Goal: Information Seeking & Learning: Learn about a topic

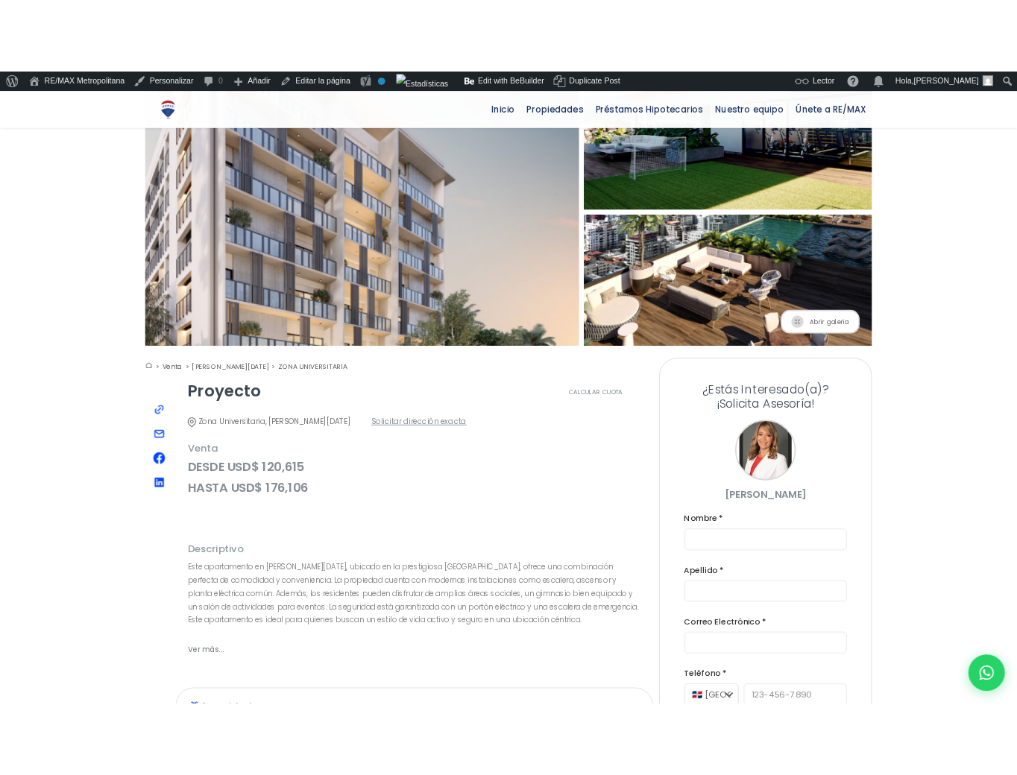
scroll to position [171, 0]
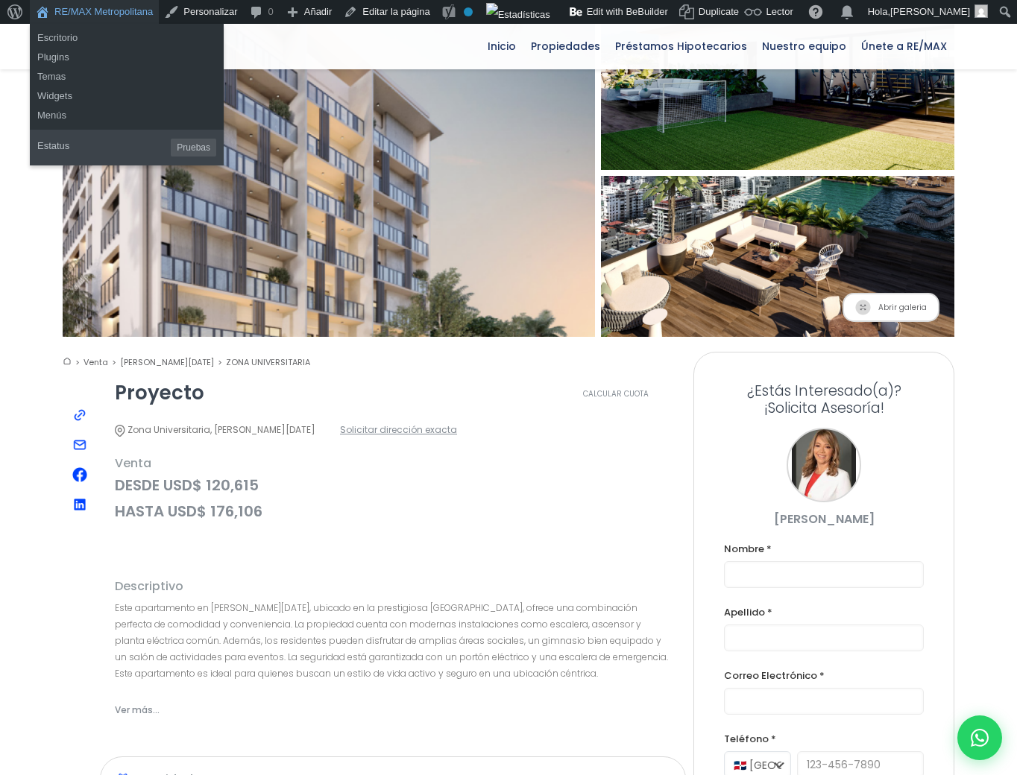
click at [94, 12] on link "RE/MAX Metropolitana" at bounding box center [94, 12] width 129 height 24
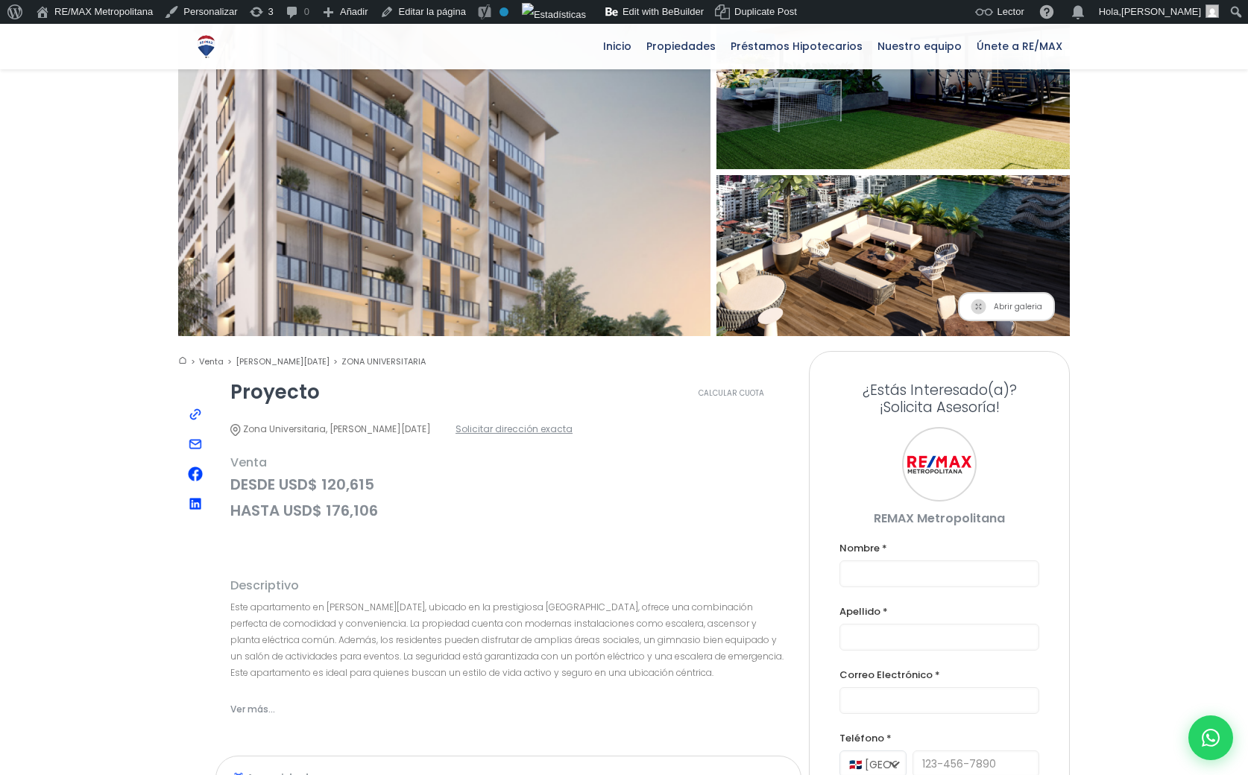
scroll to position [171, 0]
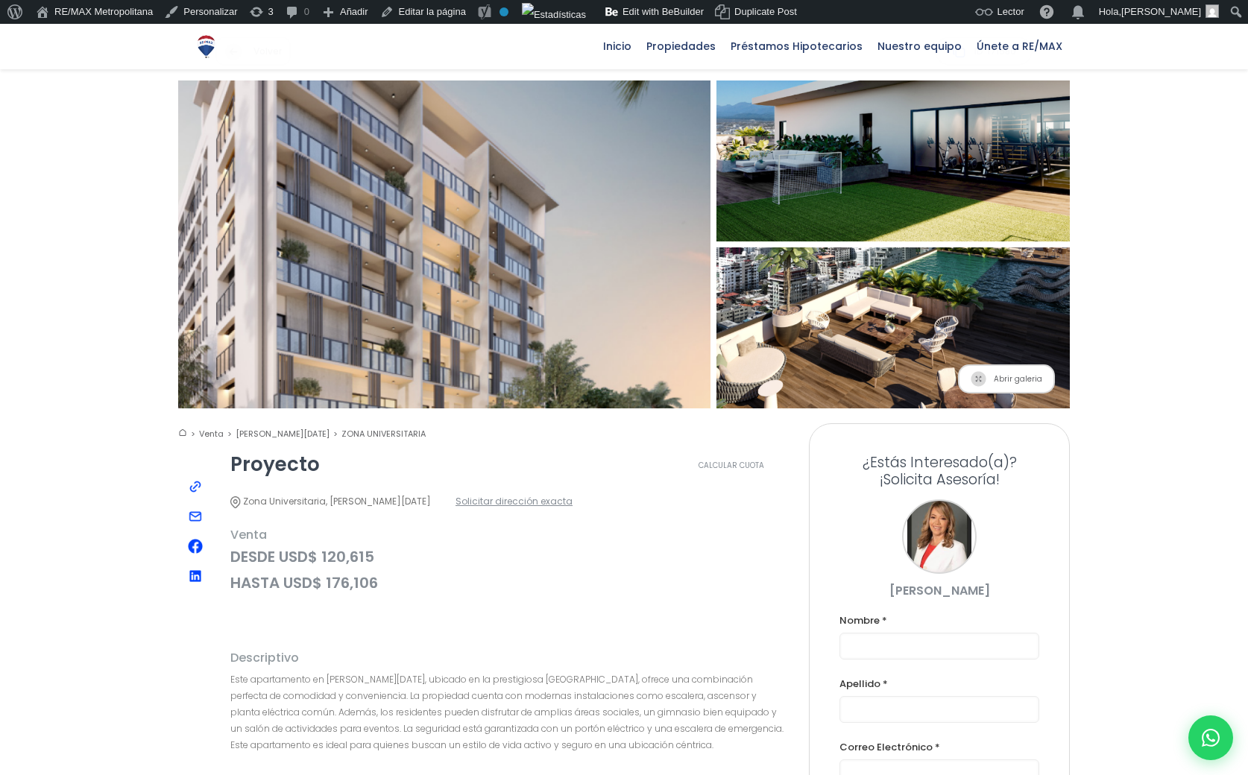
scroll to position [98, 0]
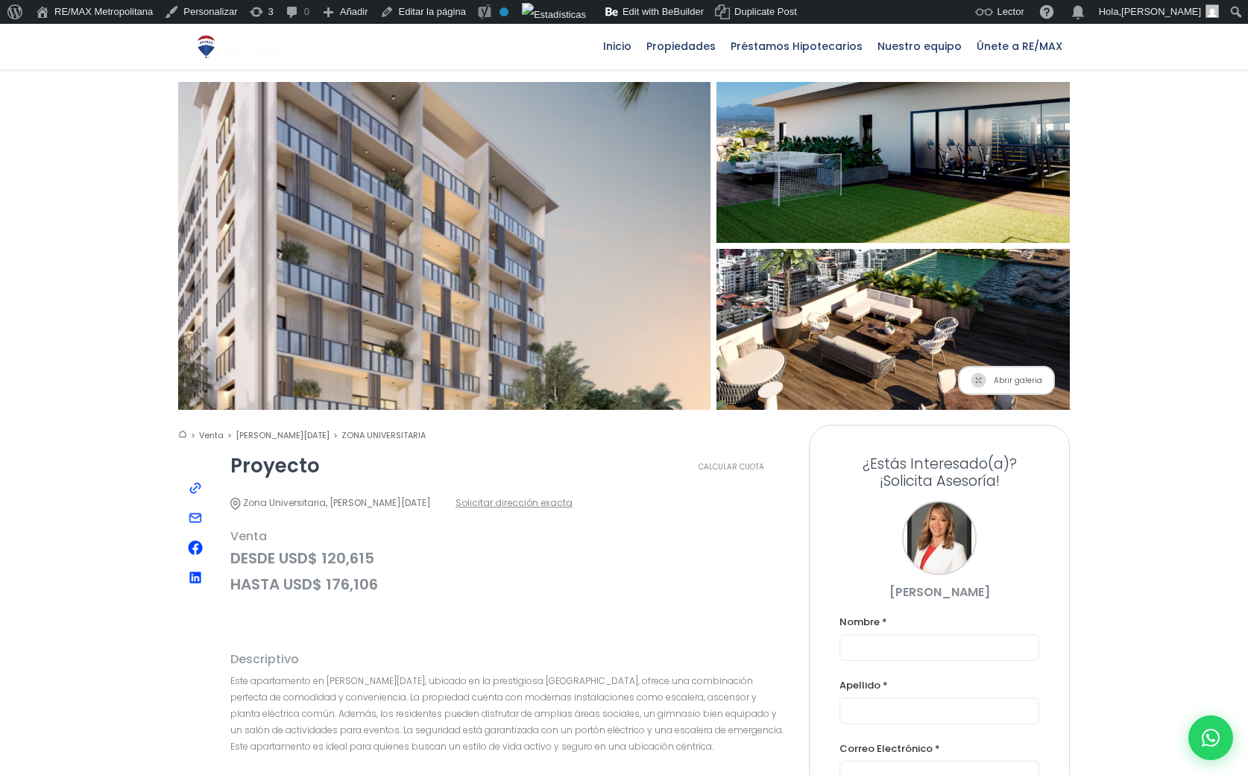
click at [196, 481] on img at bounding box center [195, 488] width 15 height 15
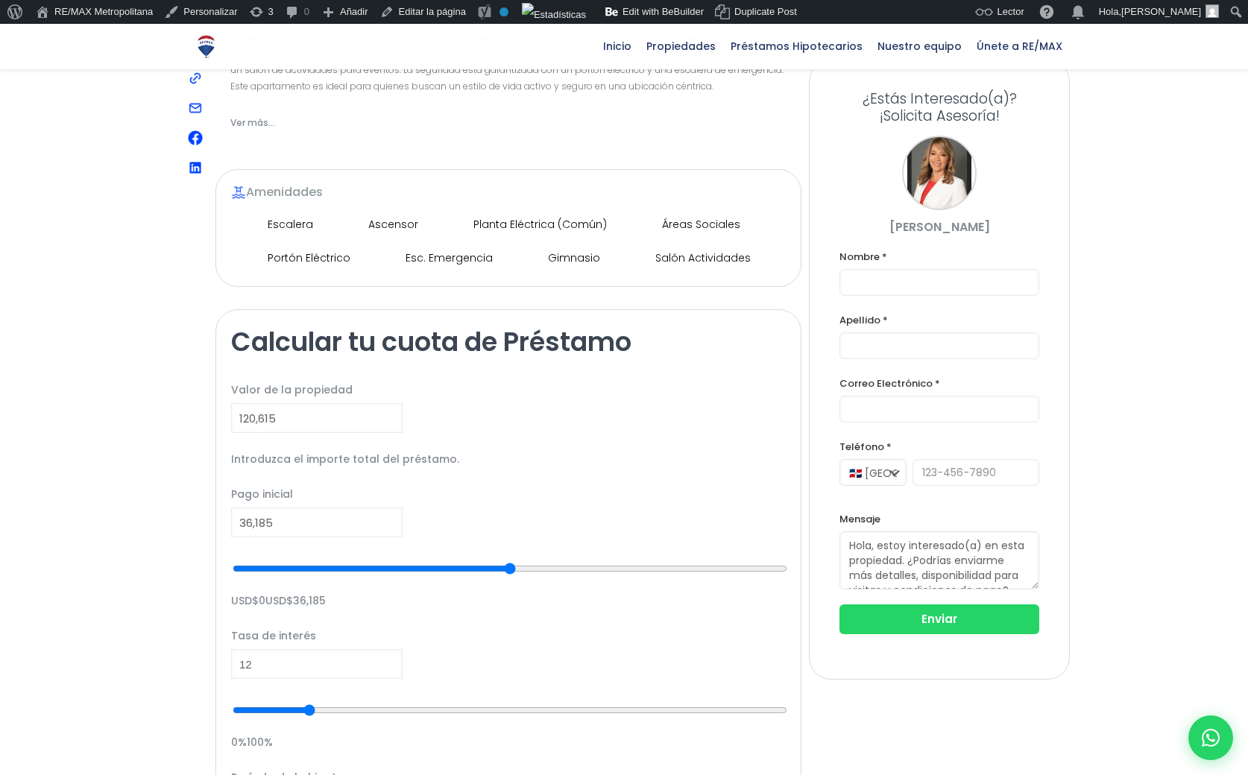
scroll to position [757, 0]
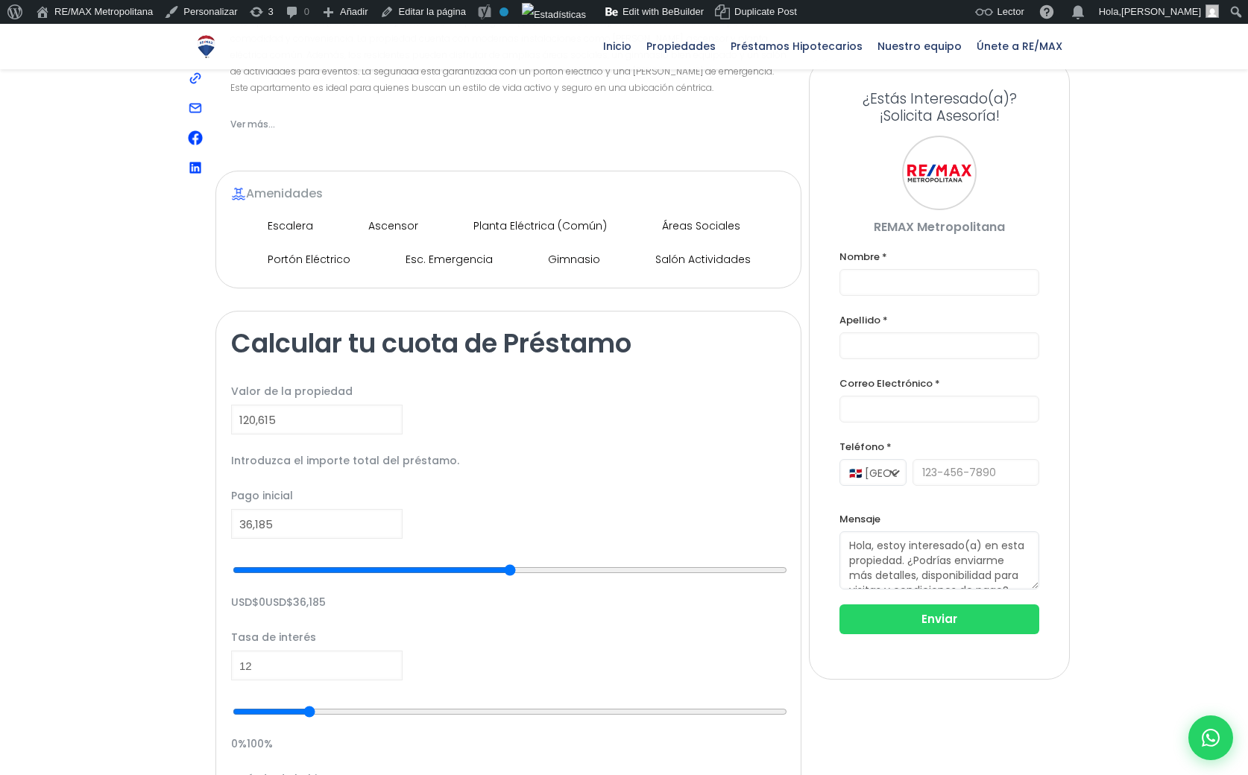
click at [136, 330] on div at bounding box center [624, 334] width 1248 height 1940
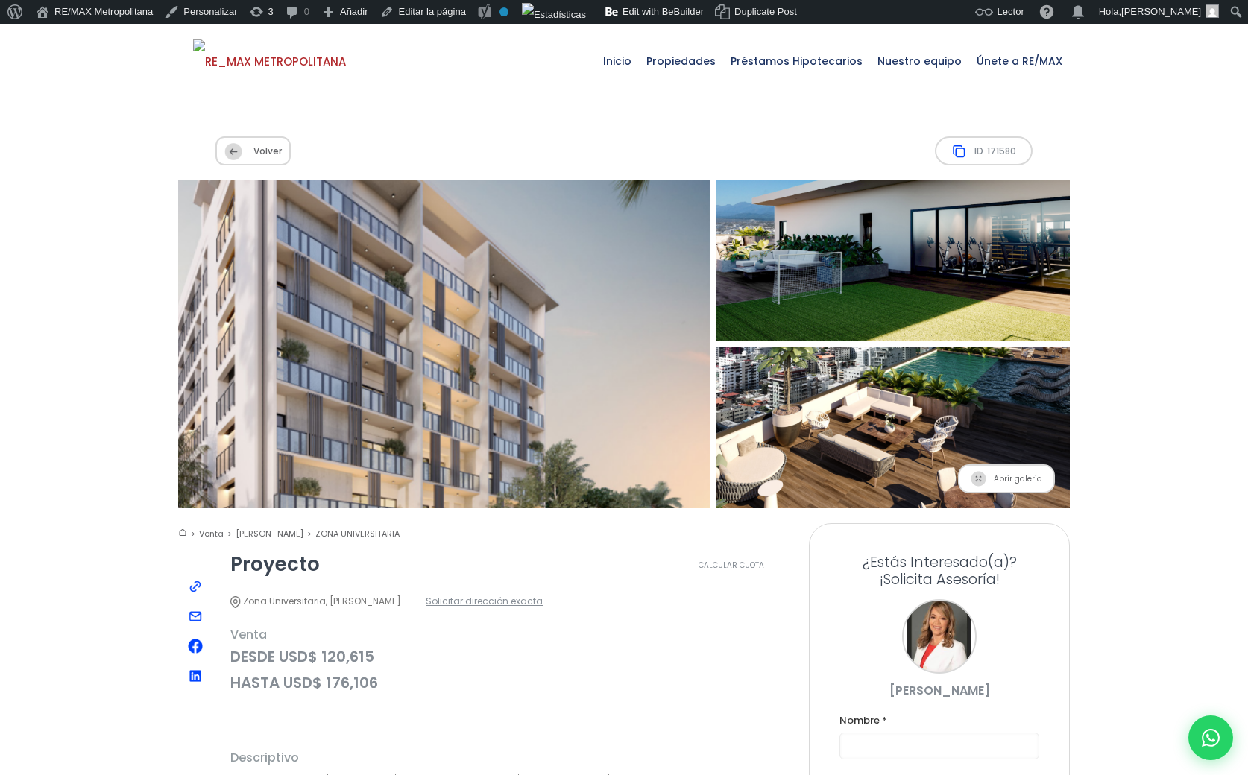
click at [276, 136] on span "Volver" at bounding box center [252, 150] width 75 height 29
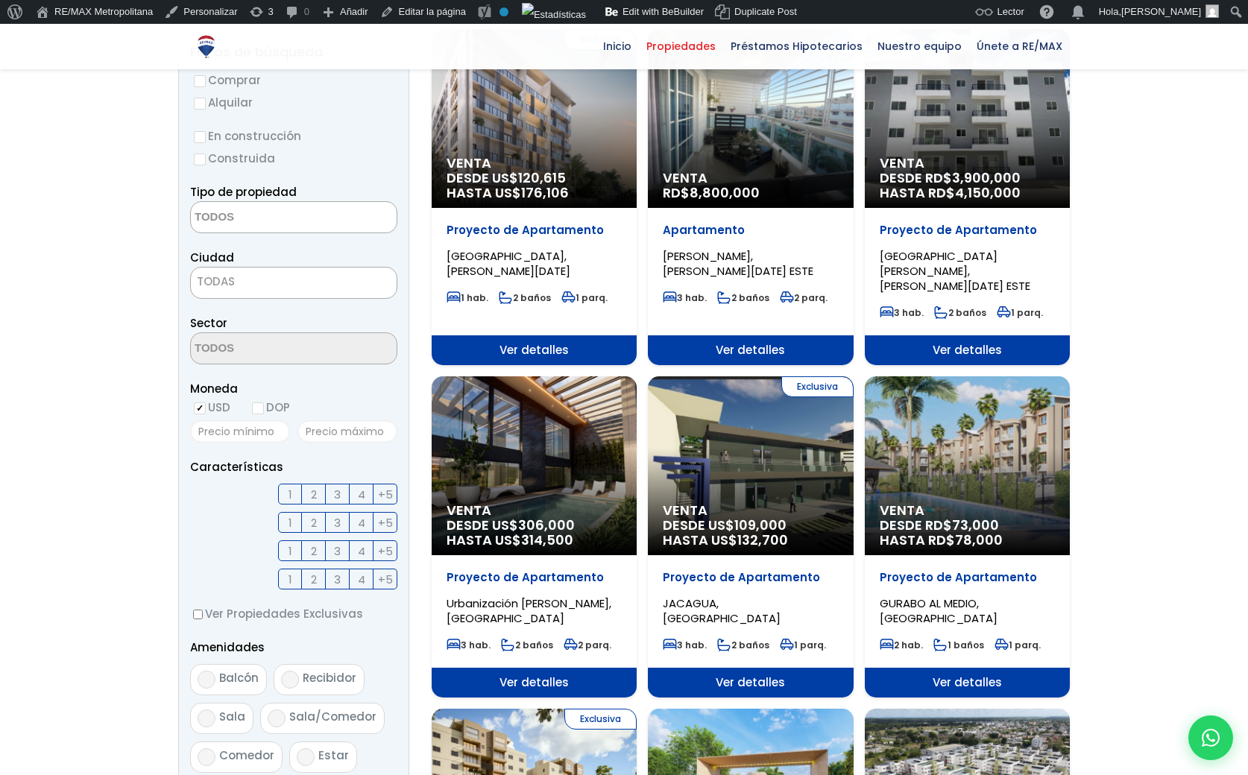
scroll to position [206, 0]
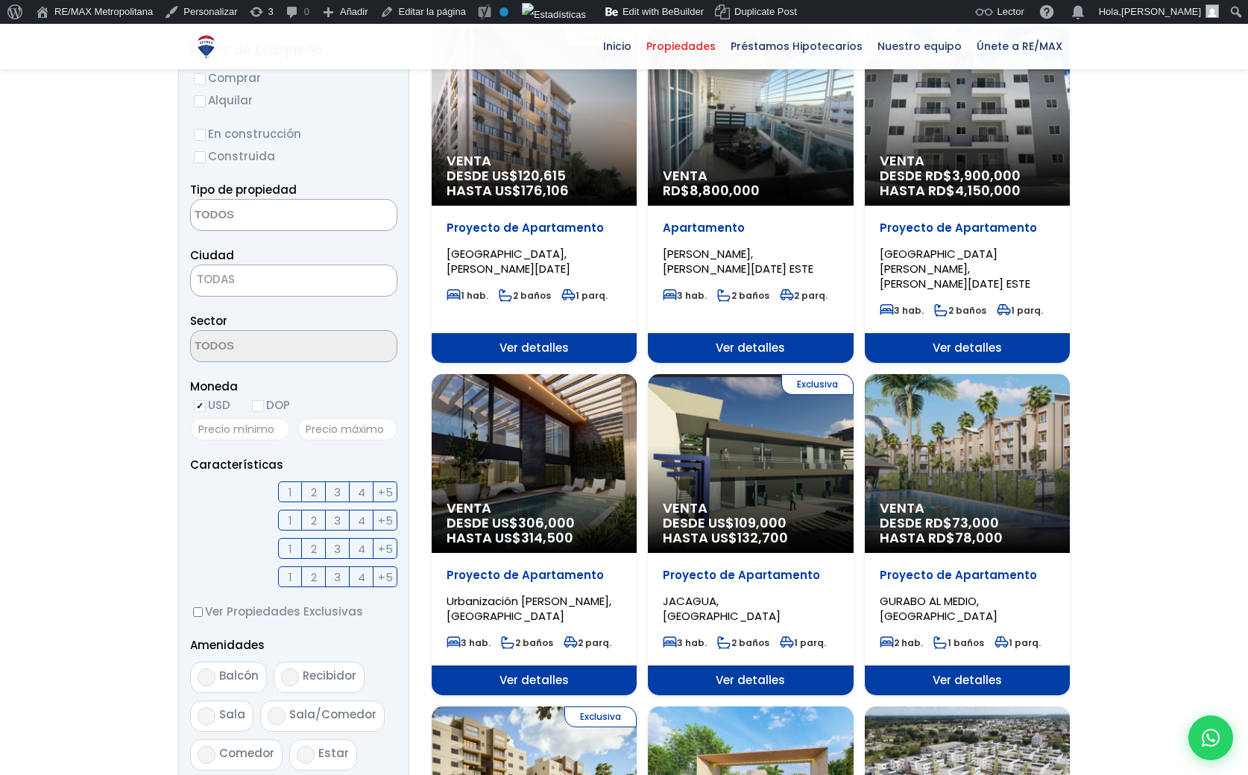
click at [637, 206] on div "Exclusiva Venta DESDE US$ 109,000 HASTA US$ 132,700" at bounding box center [534, 116] width 205 height 179
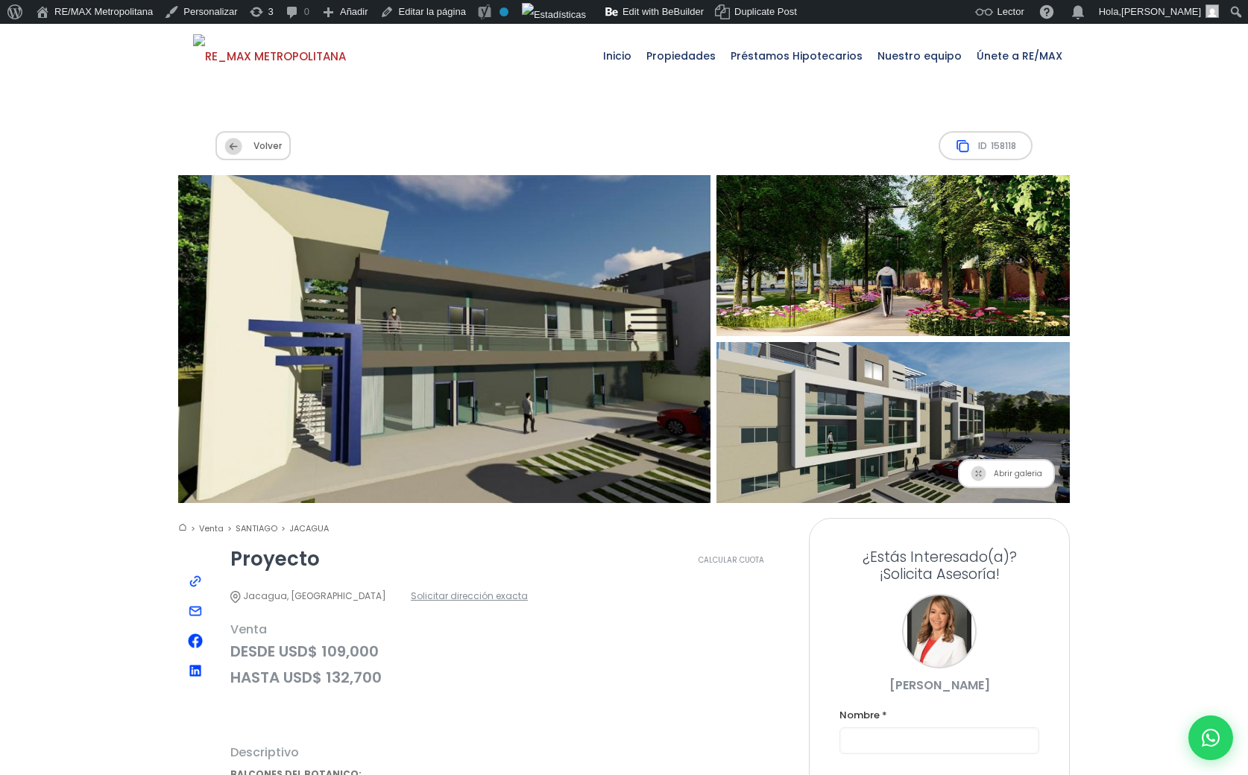
scroll to position [4, 0]
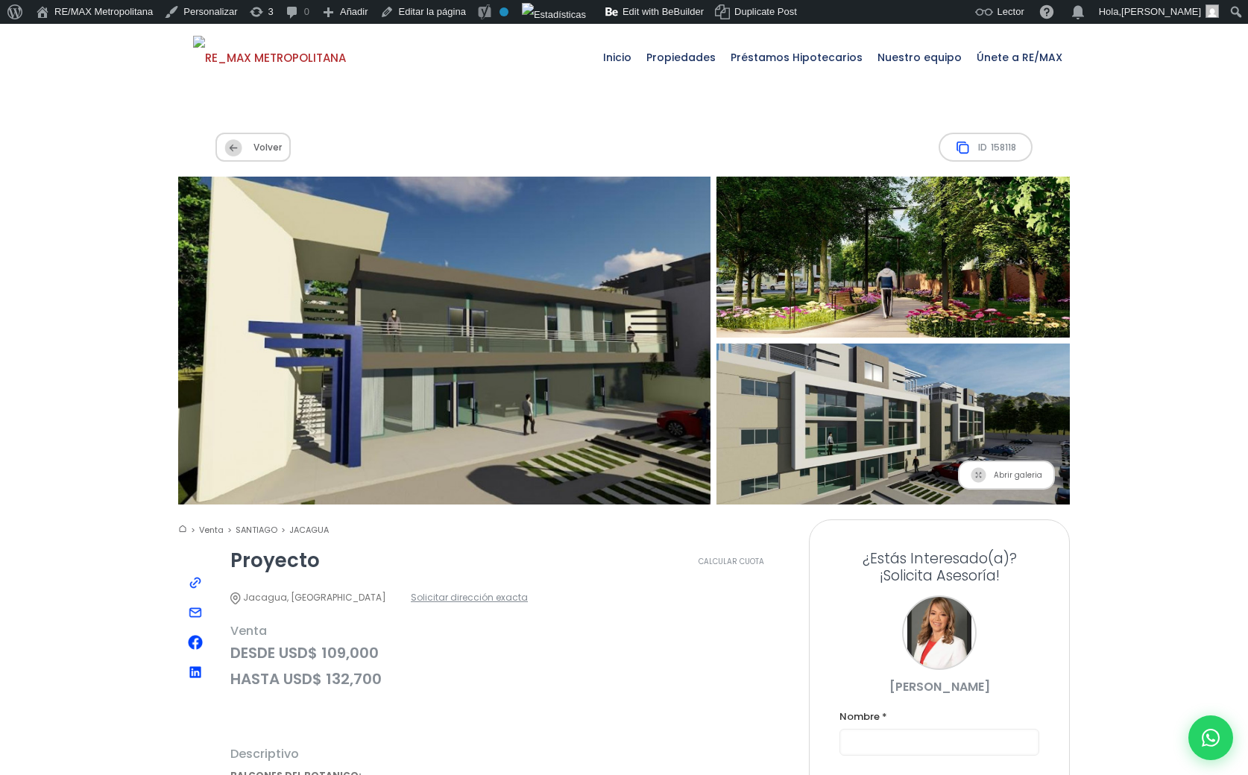
click at [244, 133] on span "Volver" at bounding box center [252, 147] width 75 height 29
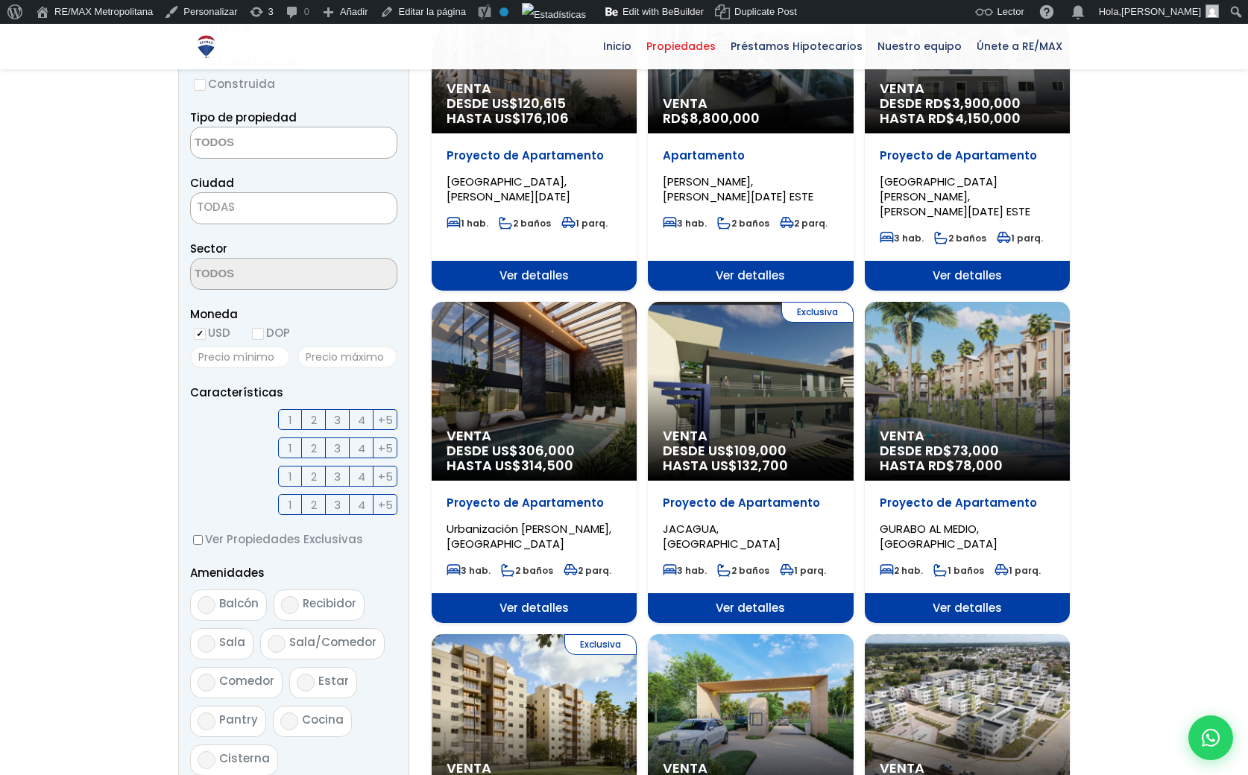
scroll to position [277, 0]
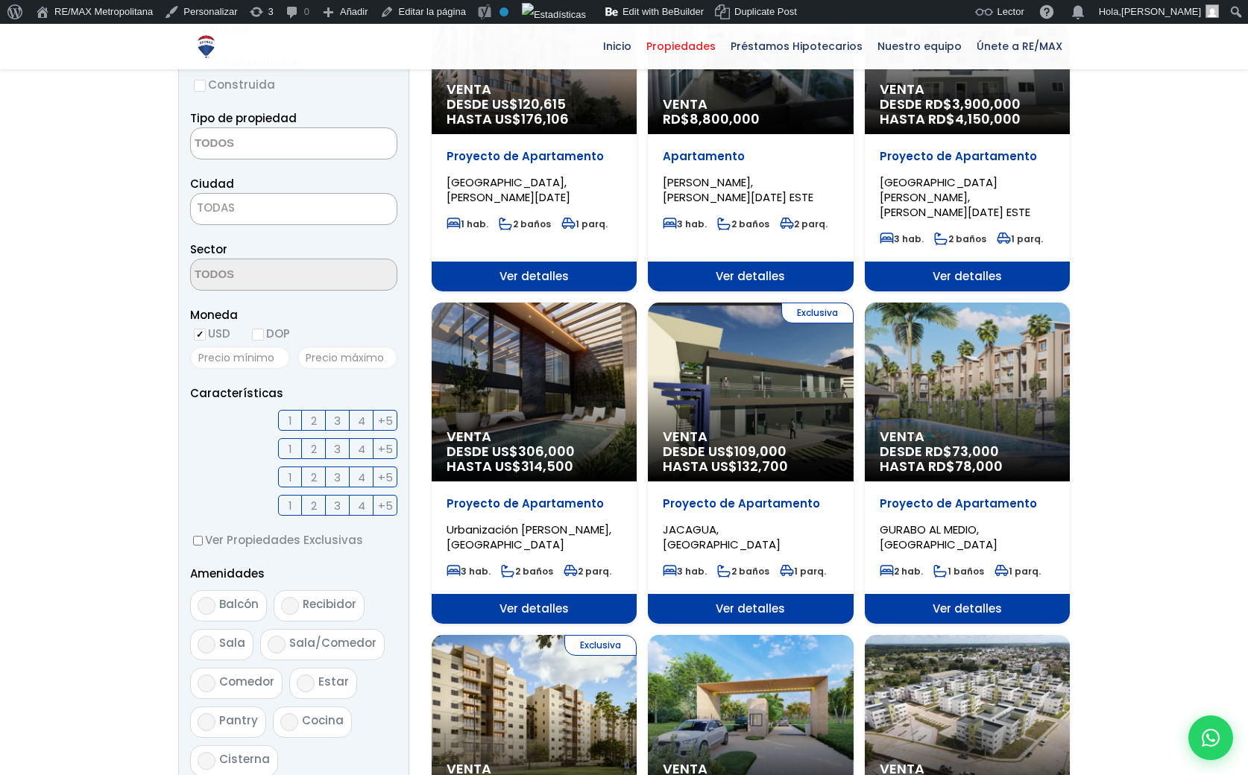
click at [637, 134] on div "Venta DESDE RD$ 73,000 HASTA RD$ 78,000" at bounding box center [534, 44] width 205 height 179
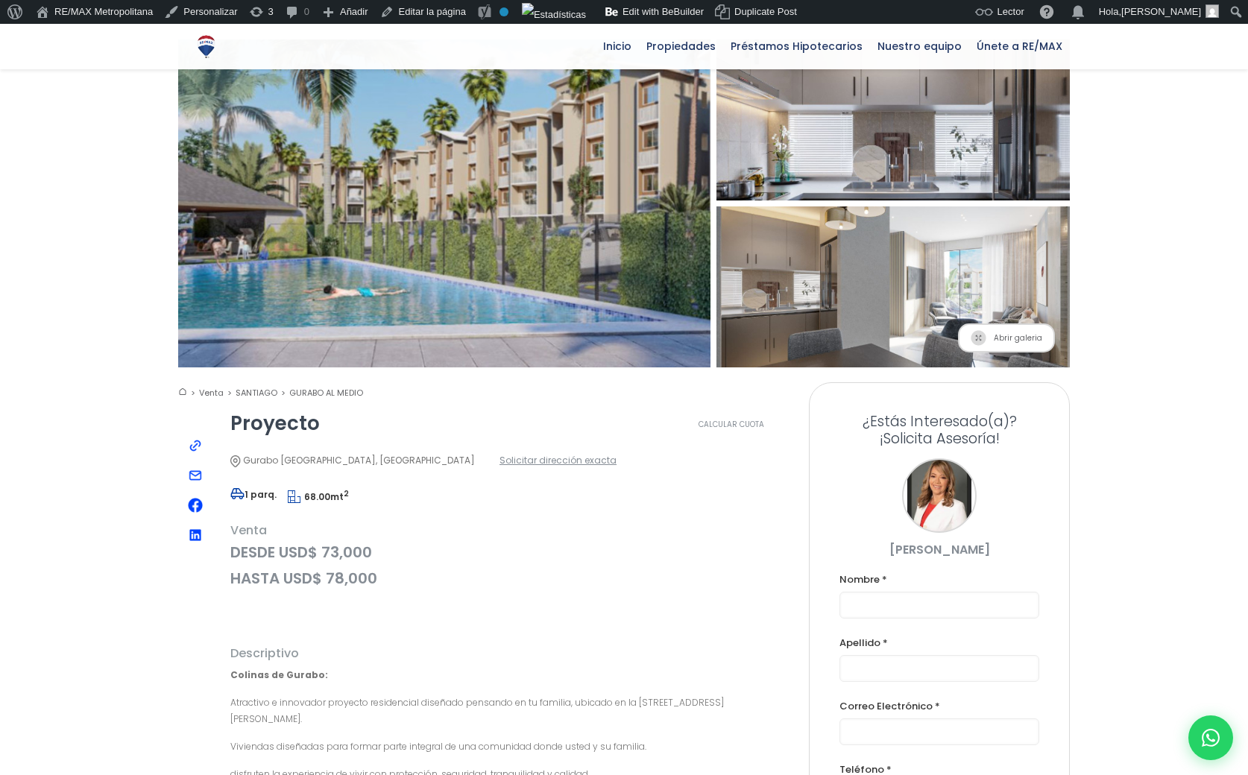
scroll to position [139, 0]
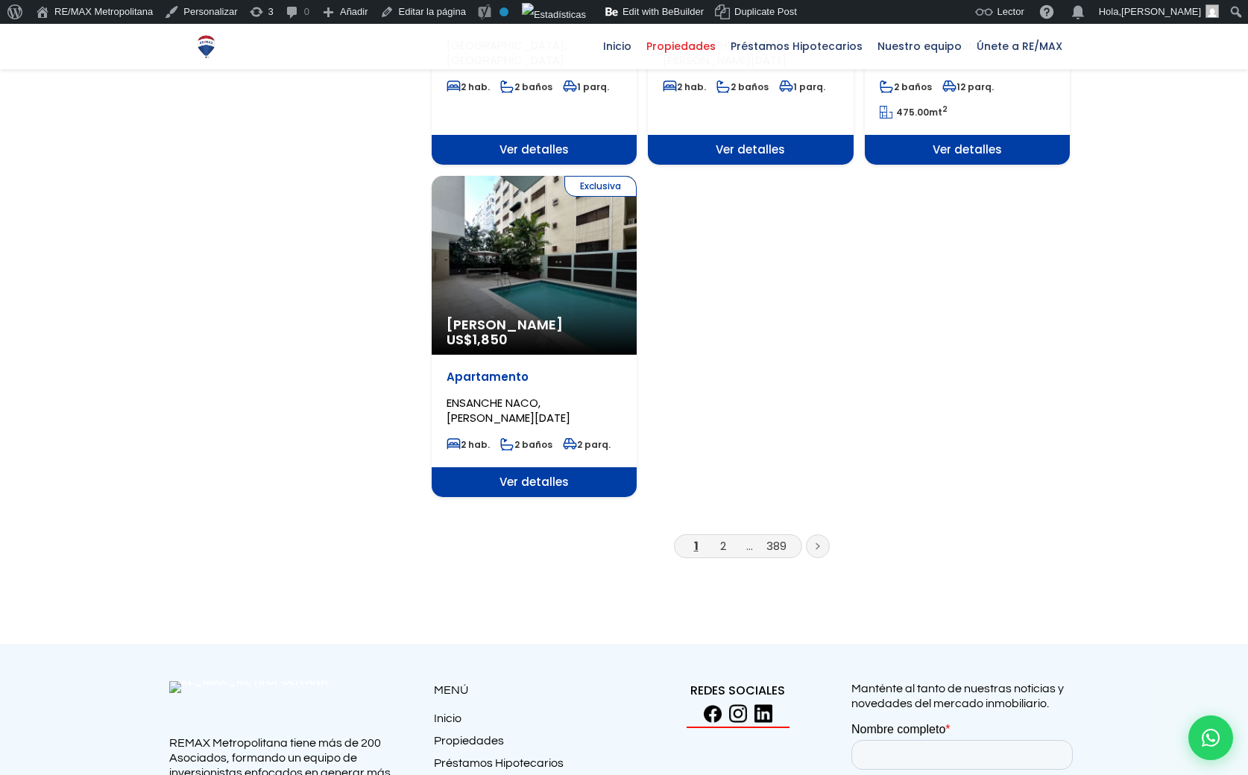
scroll to position [1790, 0]
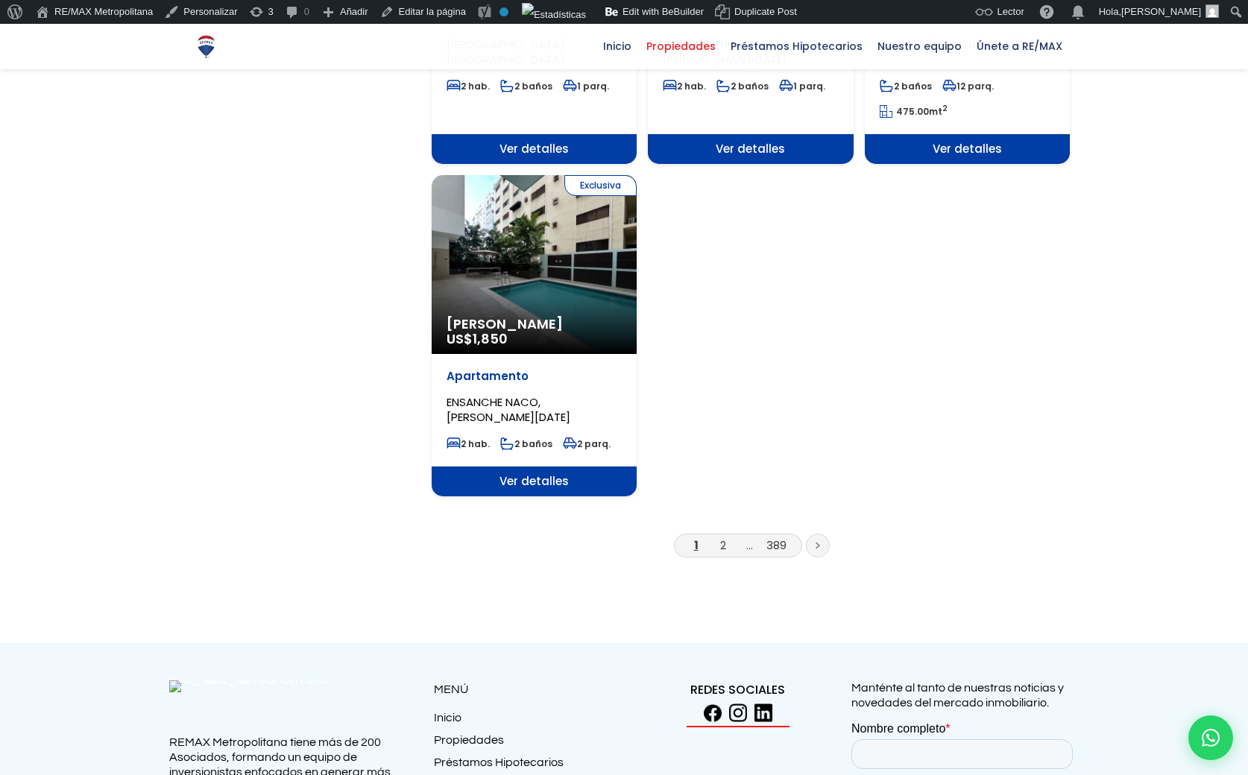
click at [807, 534] on link at bounding box center [818, 546] width 24 height 24
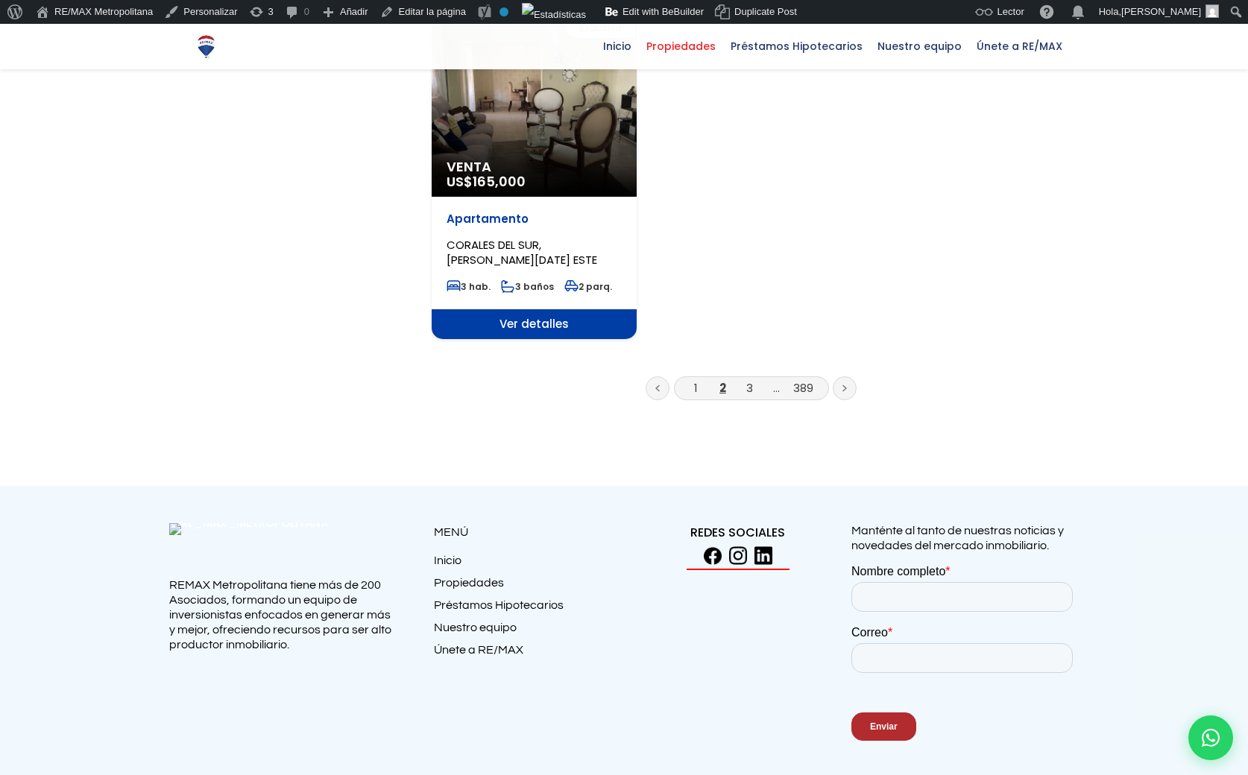
scroll to position [1933, 0]
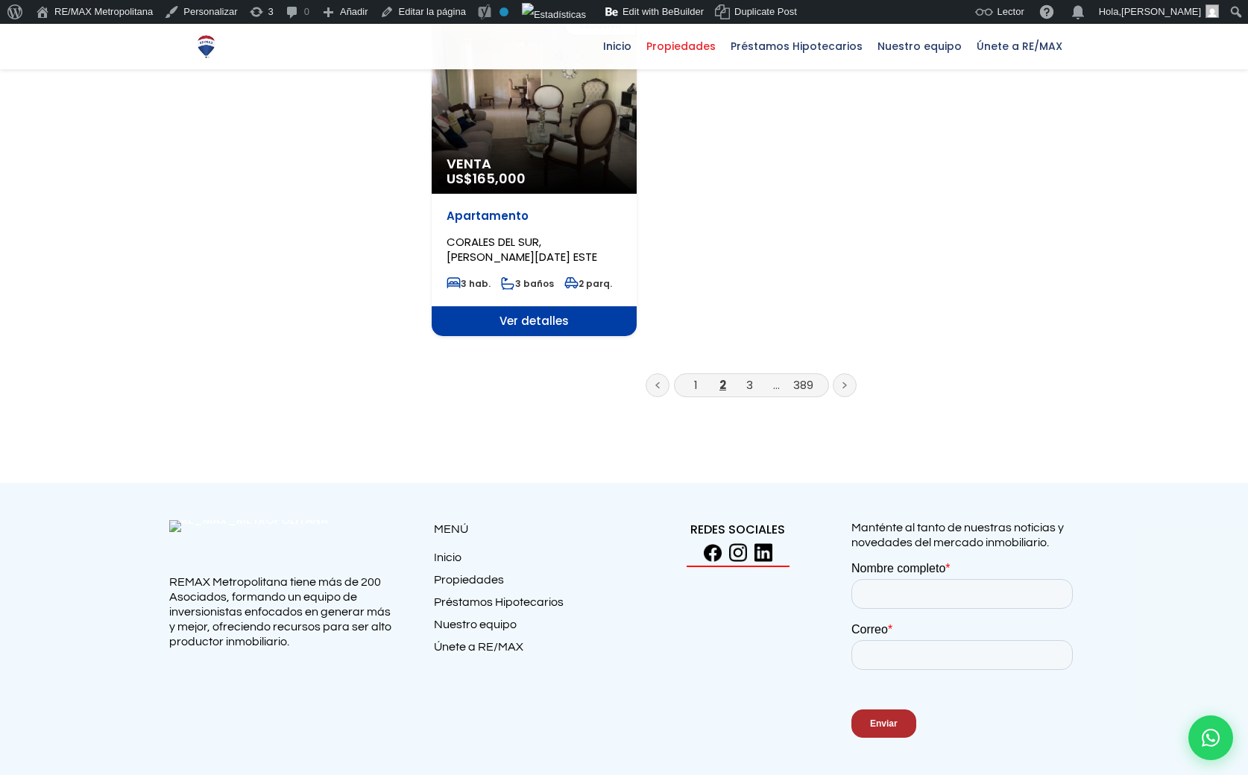
click at [836, 373] on link at bounding box center [845, 385] width 24 height 24
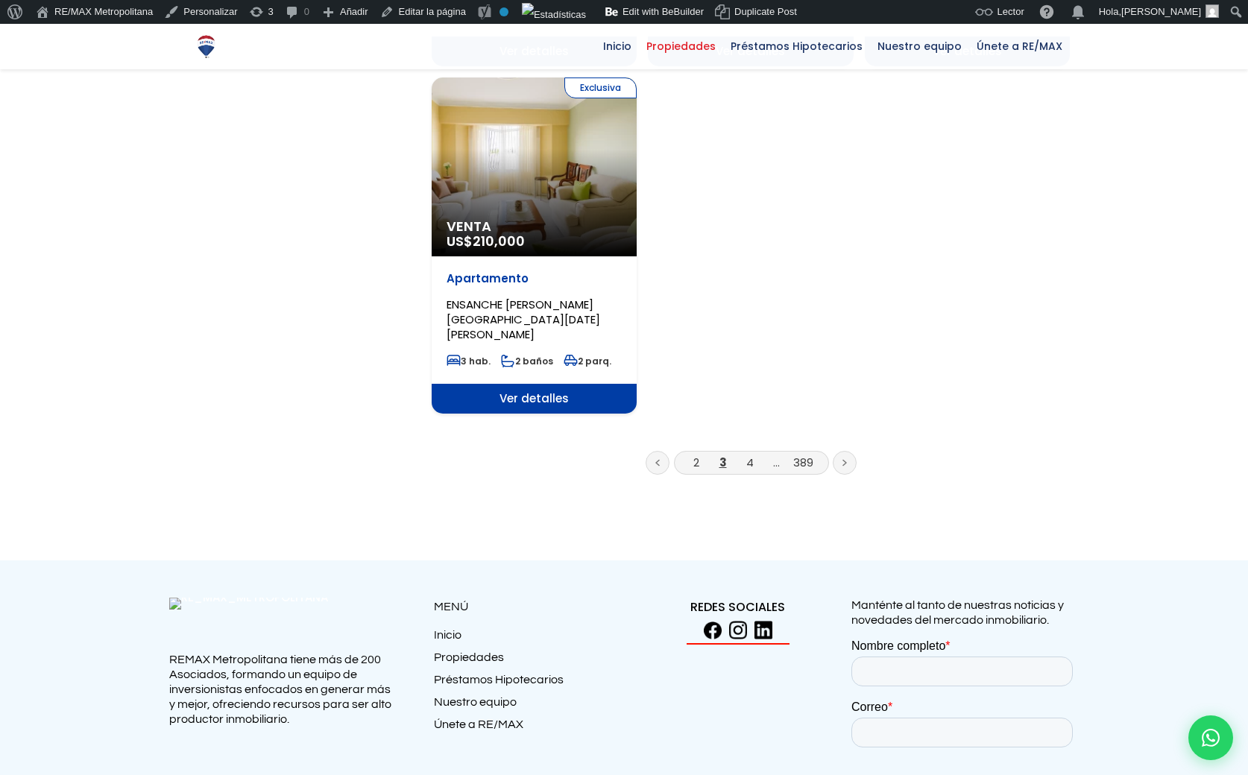
scroll to position [1947, 0]
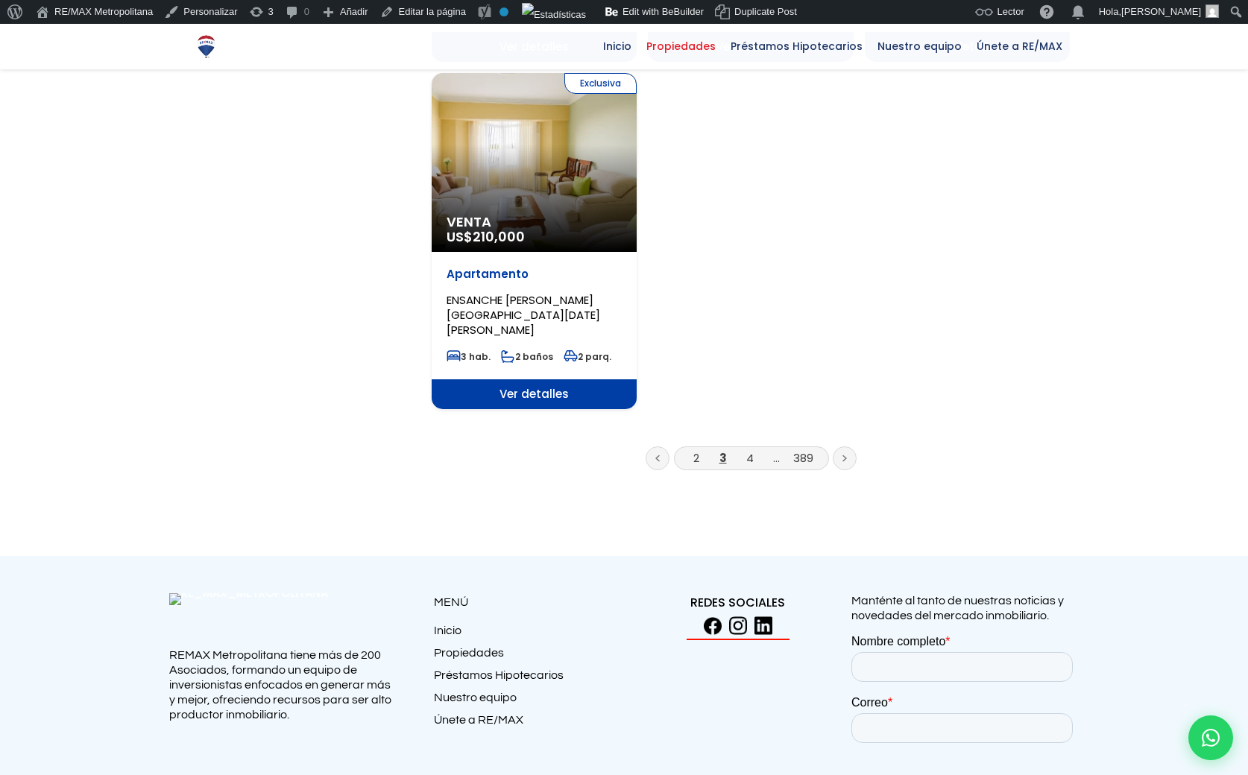
click at [841, 447] on link at bounding box center [845, 459] width 24 height 24
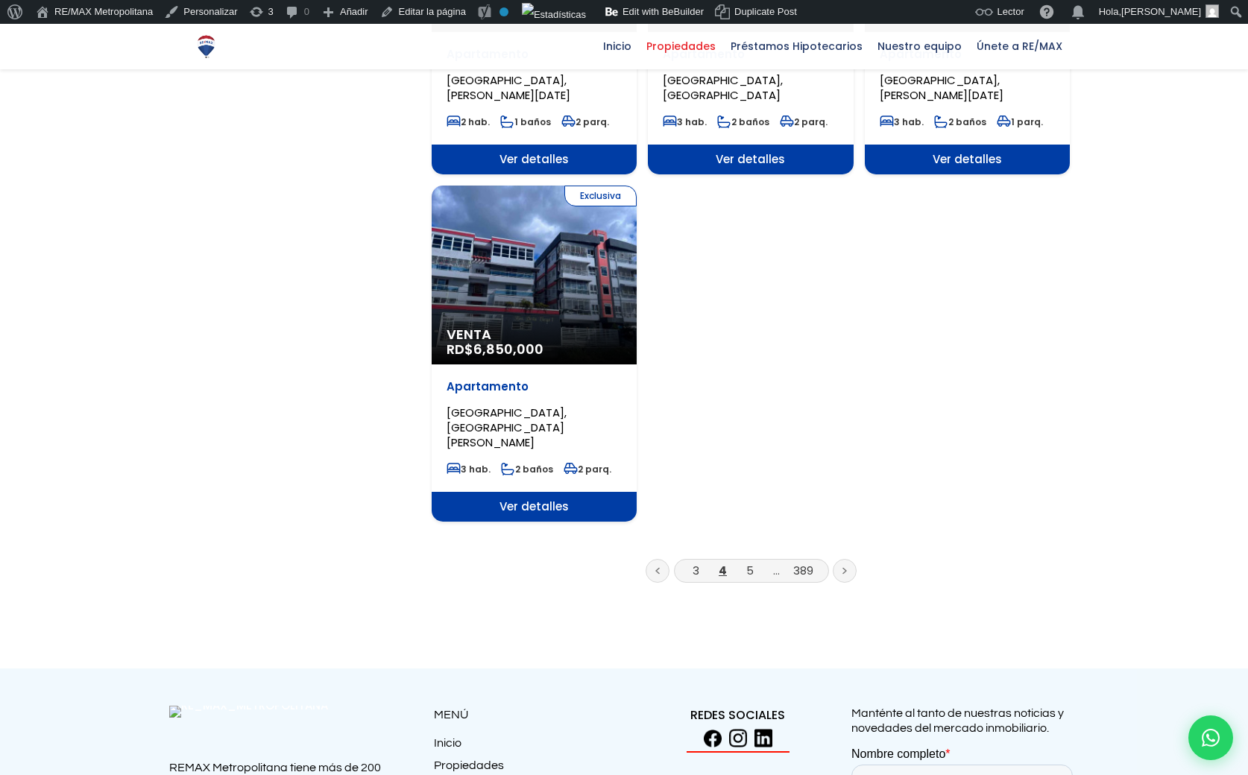
scroll to position [1926, 0]
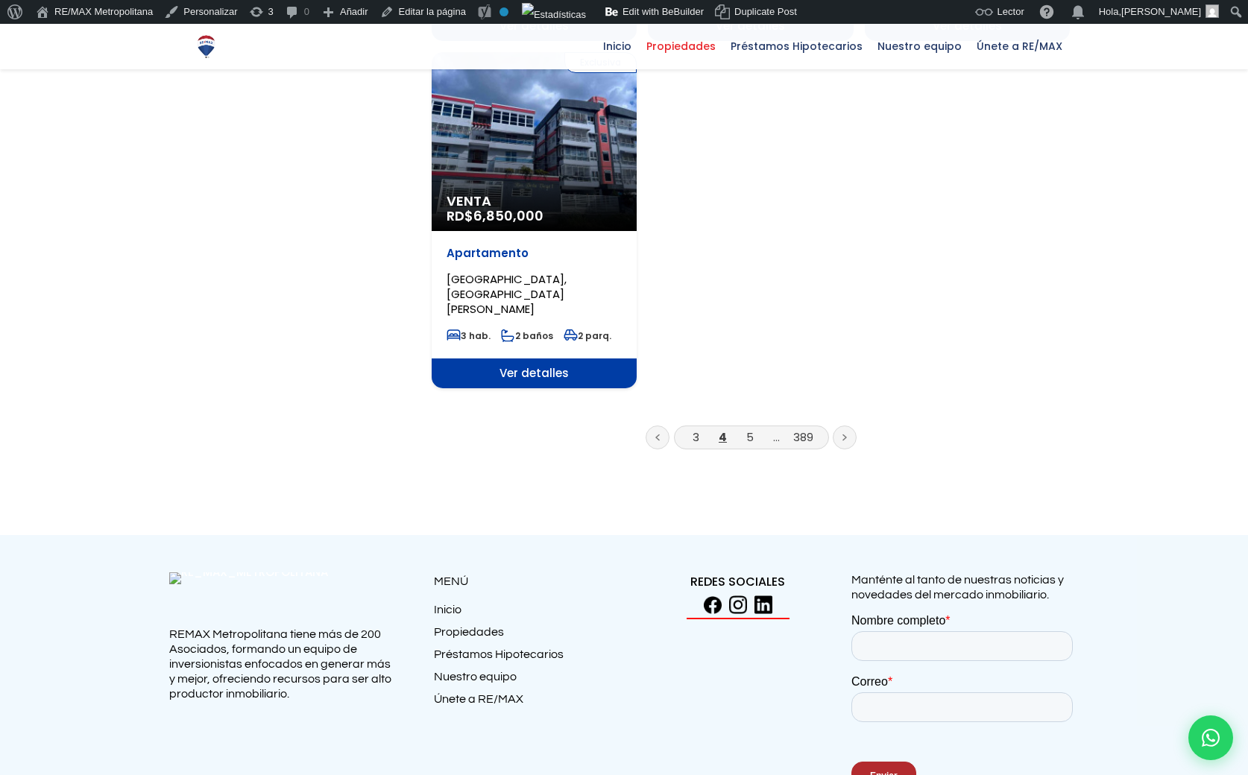
click at [850, 426] on link at bounding box center [845, 438] width 24 height 24
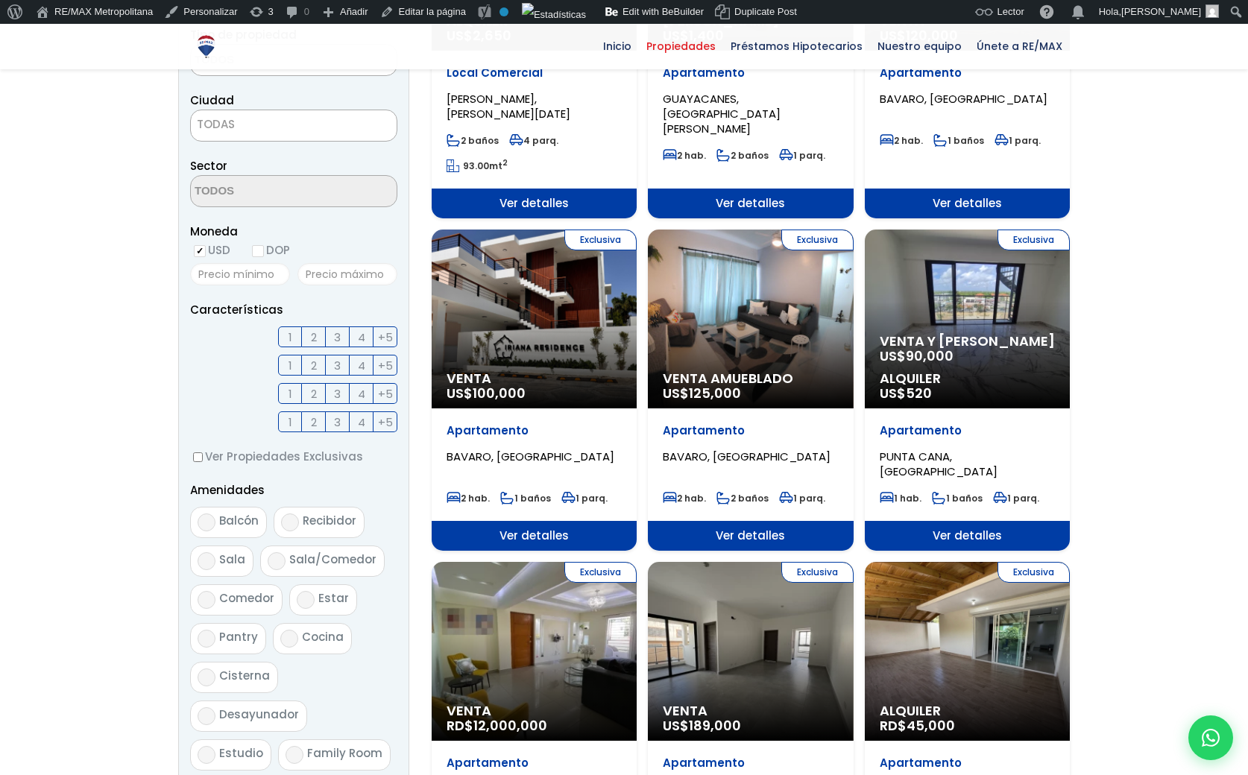
scroll to position [362, 0]
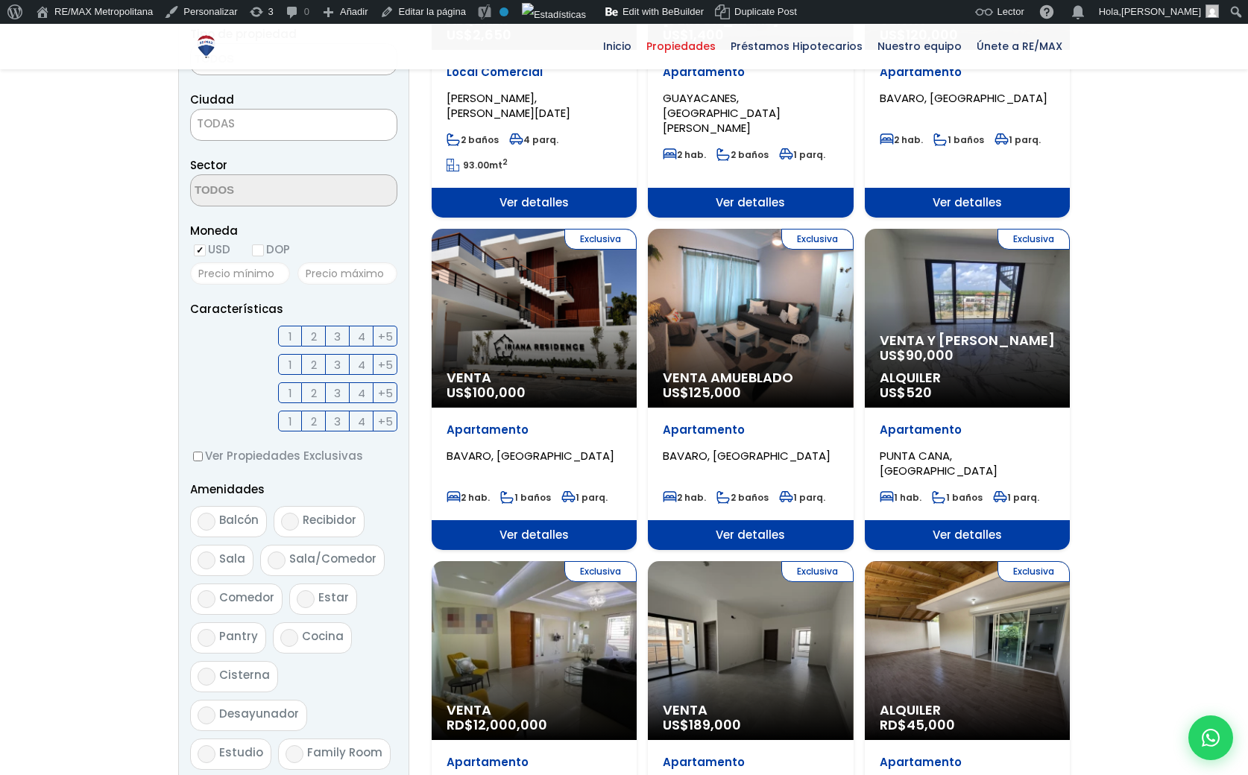
click at [511, 44] on span "90,000" at bounding box center [492, 34] width 39 height 19
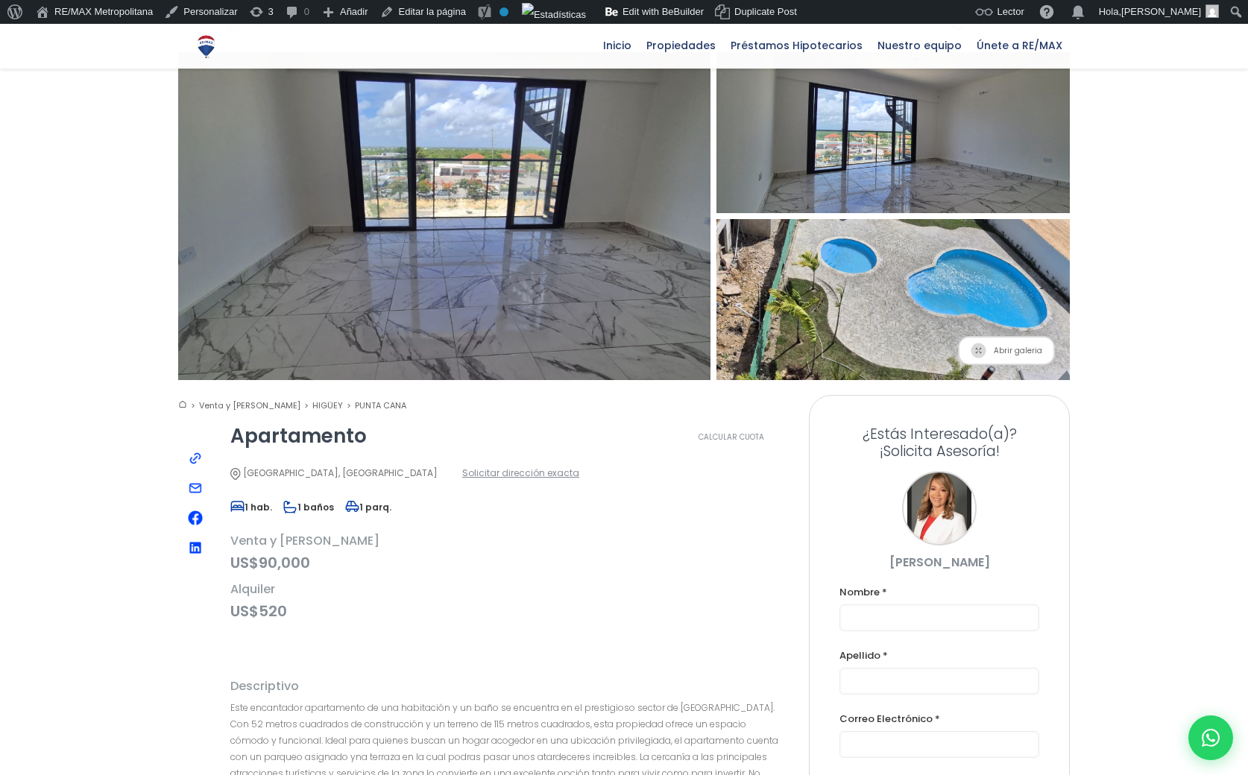
scroll to position [128, 0]
